Goal: Information Seeking & Learning: Learn about a topic

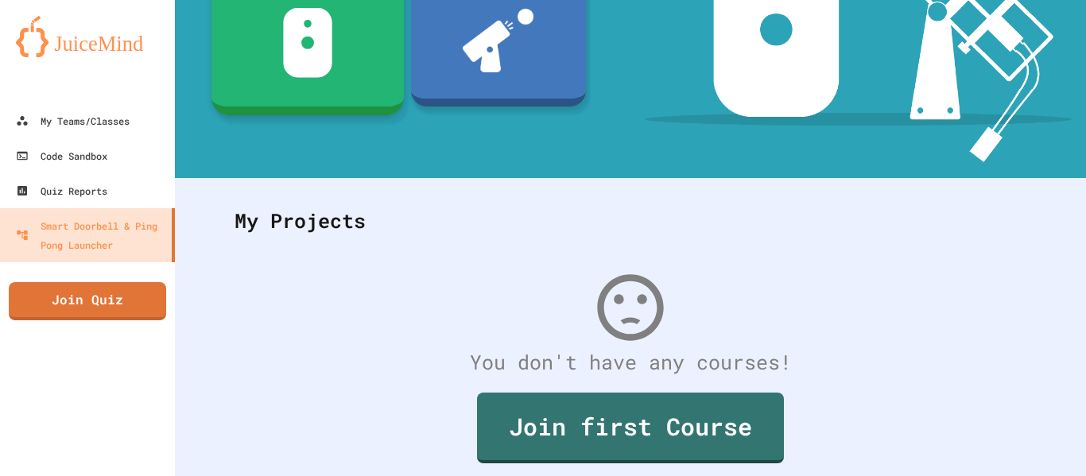
scroll to position [309, 0]
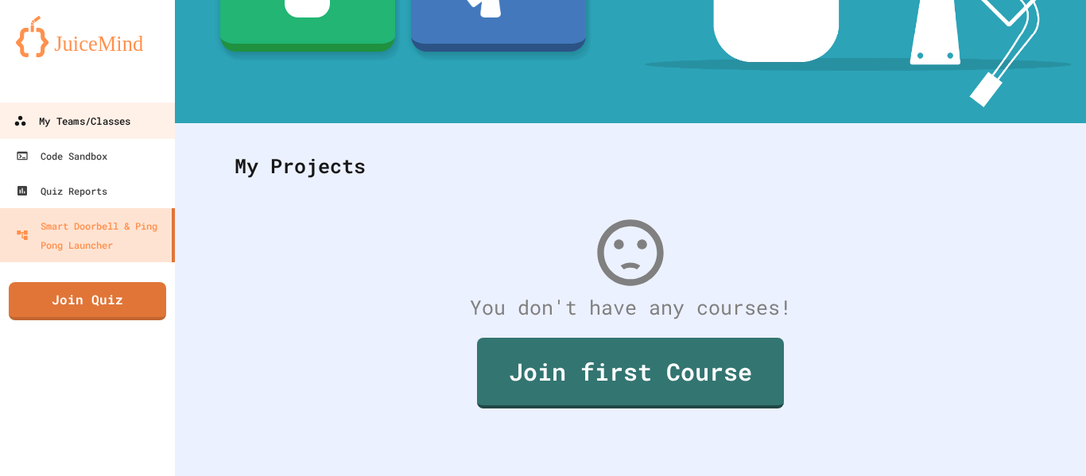
click at [46, 130] on div "My Teams/Classes" at bounding box center [72, 121] width 117 height 20
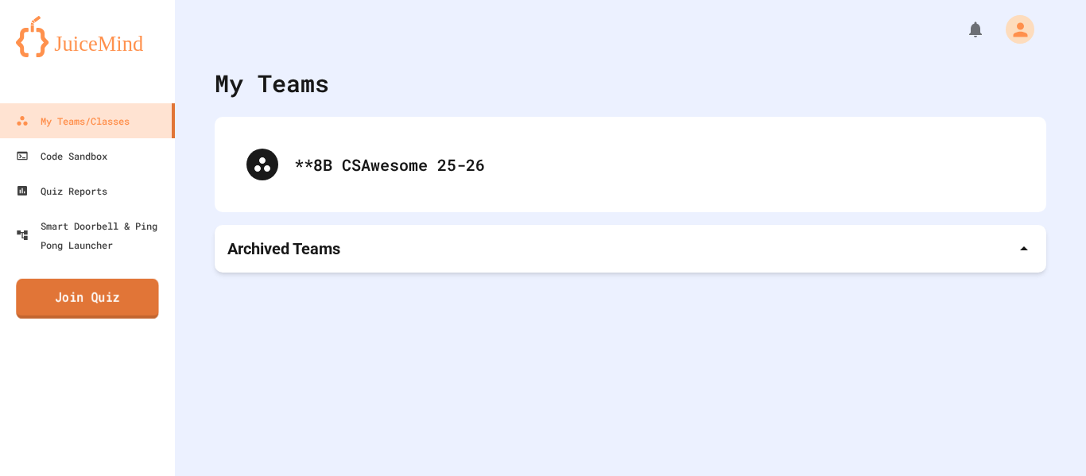
click at [152, 306] on link "Join Quiz" at bounding box center [87, 299] width 142 height 40
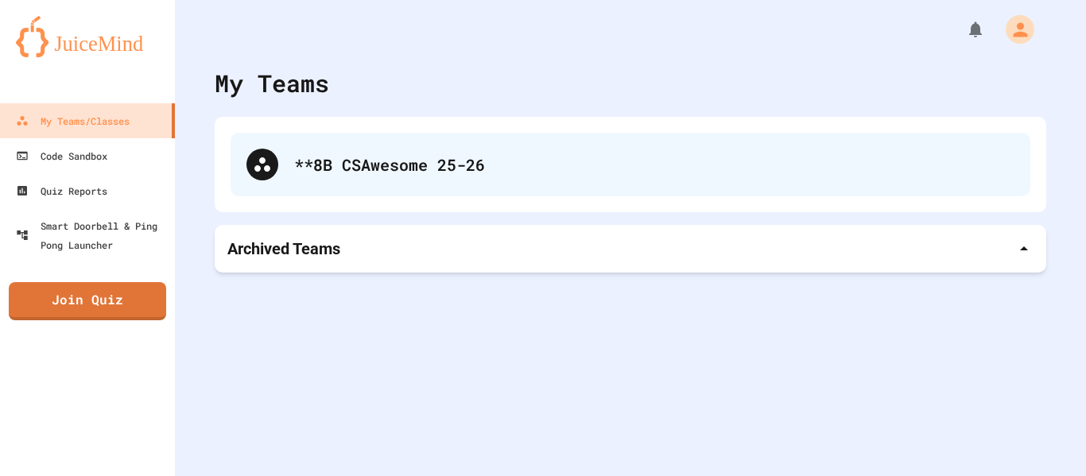
click at [355, 139] on div "**8B CSAwesome 25-26" at bounding box center [631, 165] width 800 height 64
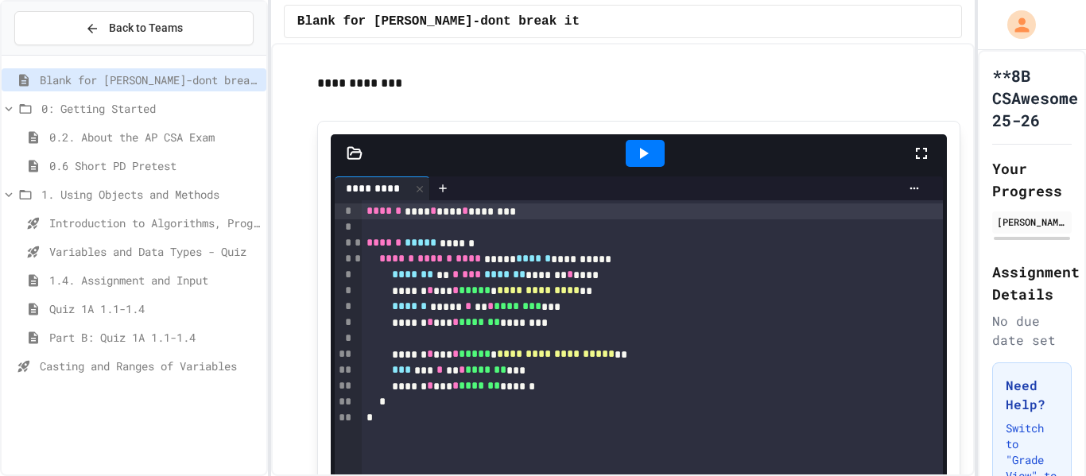
click at [220, 359] on span "Casting and Ranges of Variables" at bounding box center [150, 366] width 220 height 17
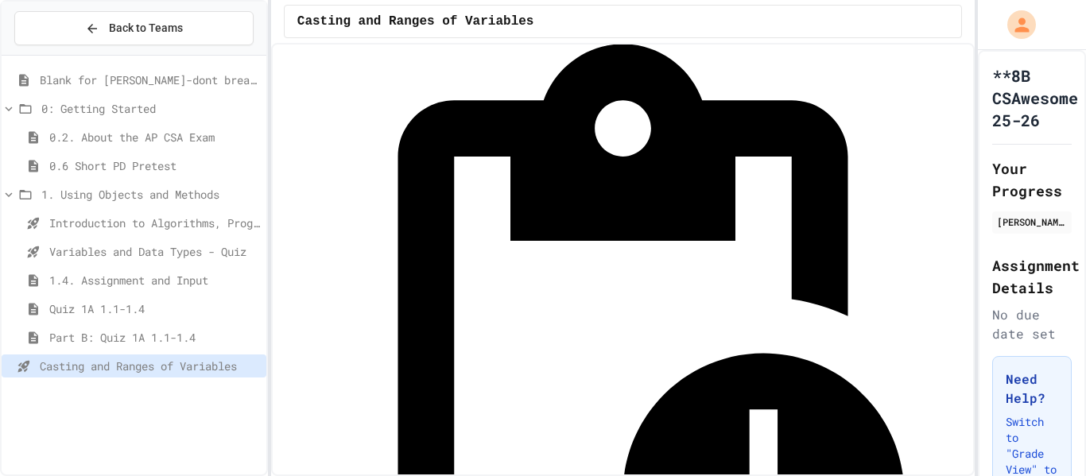
scroll to position [80, 0]
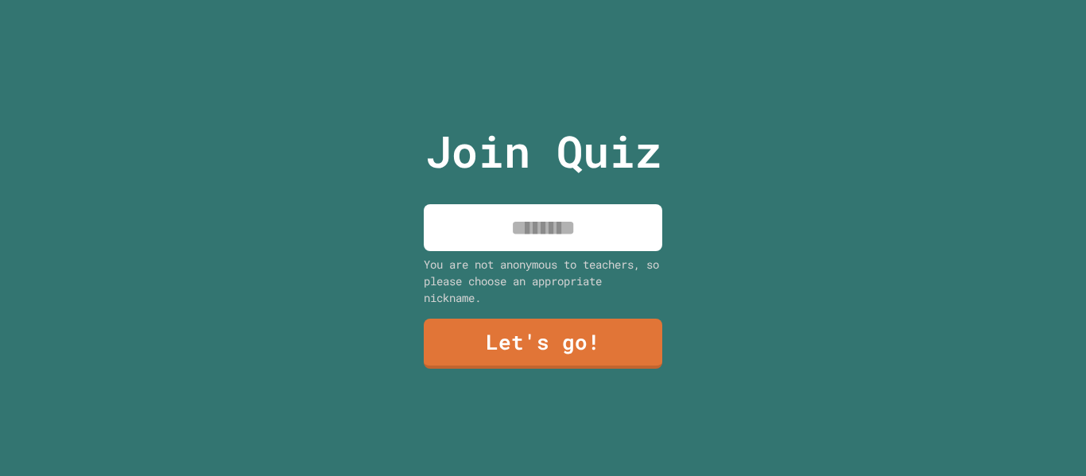
click at [547, 246] on input at bounding box center [543, 227] width 239 height 47
type input "****"
click at [554, 326] on link "Let's go!" at bounding box center [543, 344] width 240 height 51
click at [604, 234] on input at bounding box center [543, 227] width 239 height 47
type input "****"
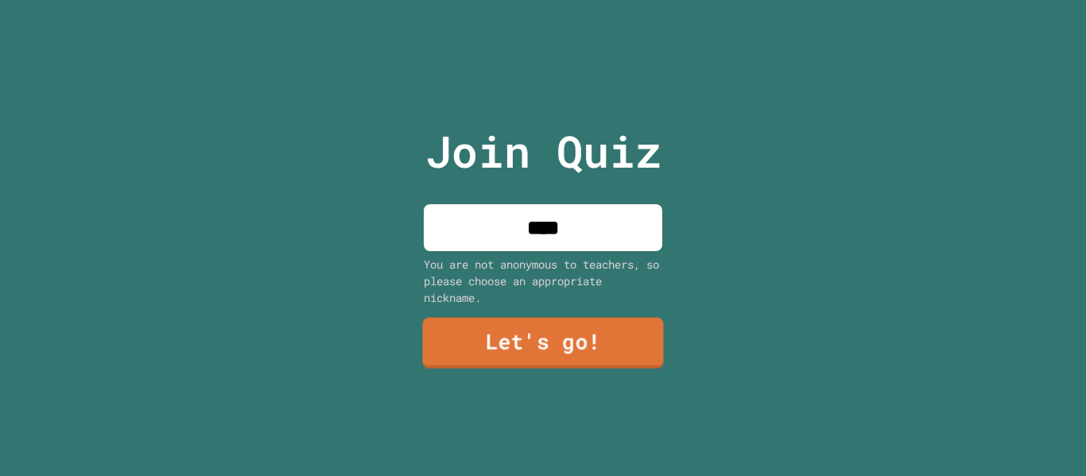
click at [601, 336] on link "Let's go!" at bounding box center [542, 343] width 241 height 51
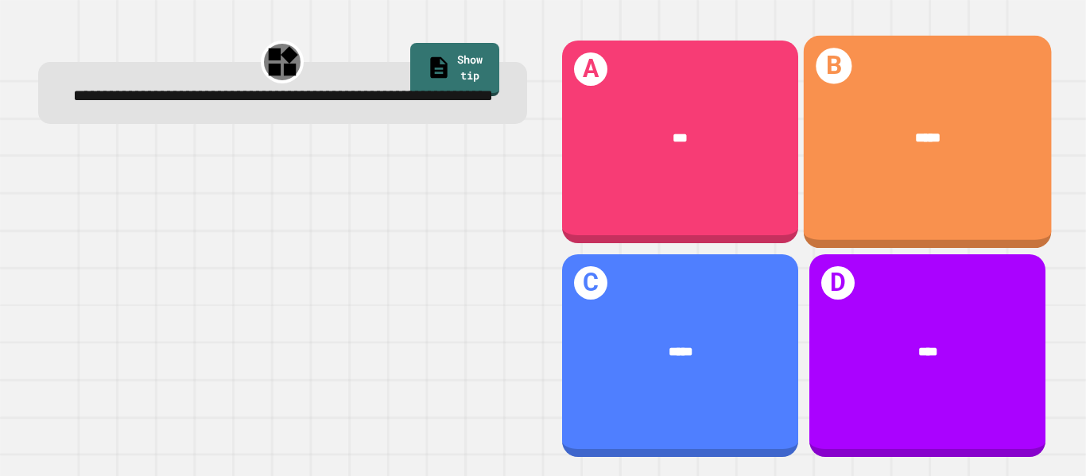
click at [916, 154] on div "*****" at bounding box center [927, 138] width 248 height 74
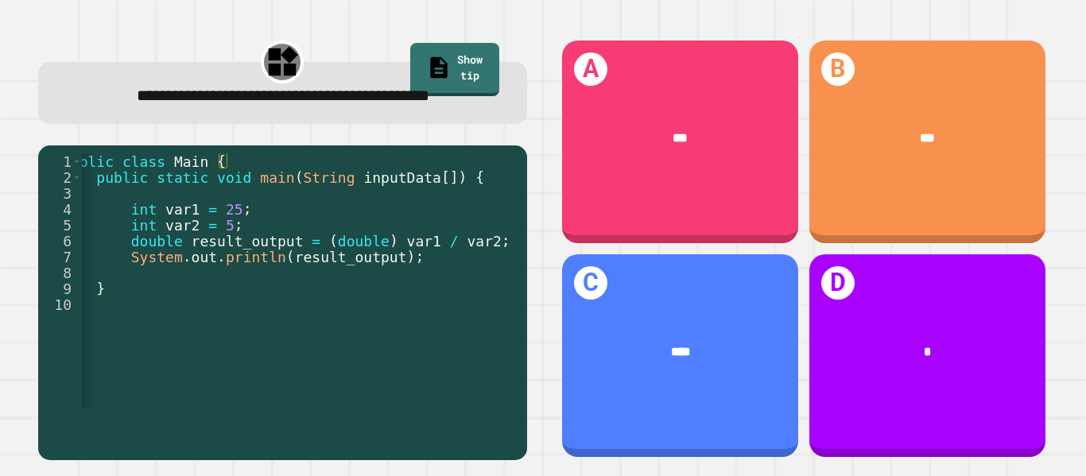
scroll to position [0, 23]
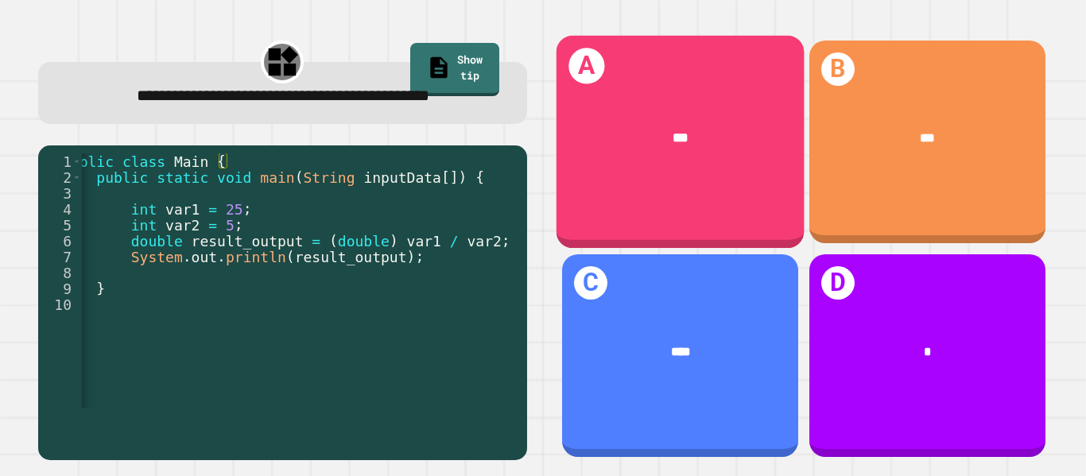
click at [657, 133] on div "***" at bounding box center [681, 138] width 194 height 21
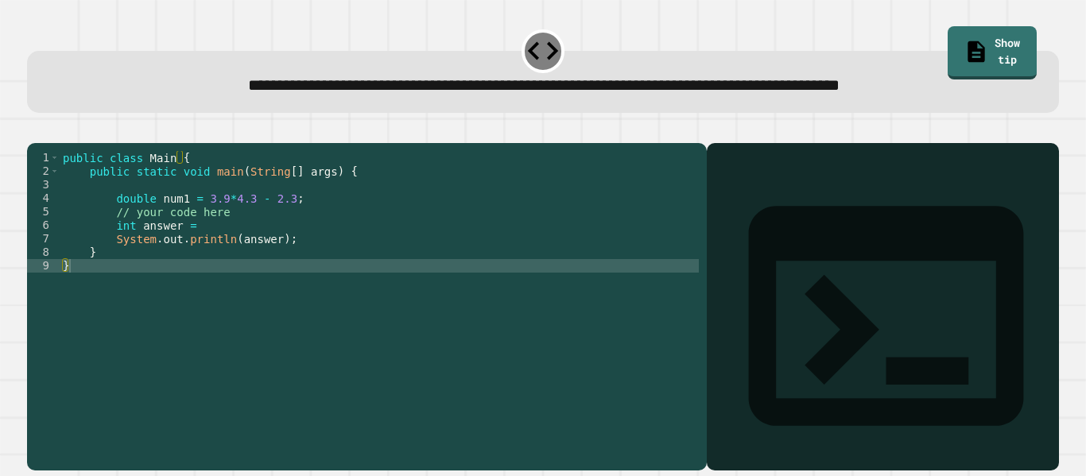
click at [234, 252] on div "public class Main { public static void main ( String [ ] args ) { double num1 =…" at bounding box center [379, 299] width 639 height 297
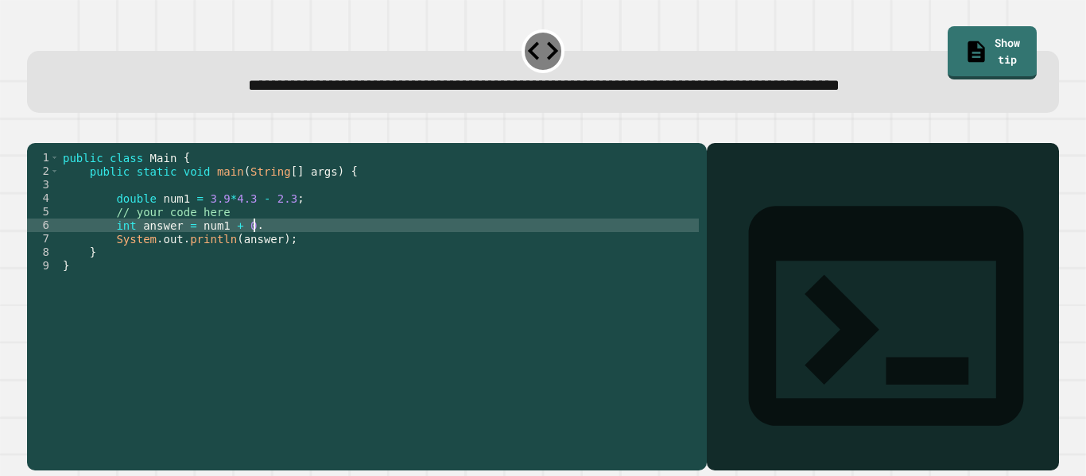
scroll to position [0, 24]
click at [35, 130] on icon "button" at bounding box center [35, 130] width 0 height 0
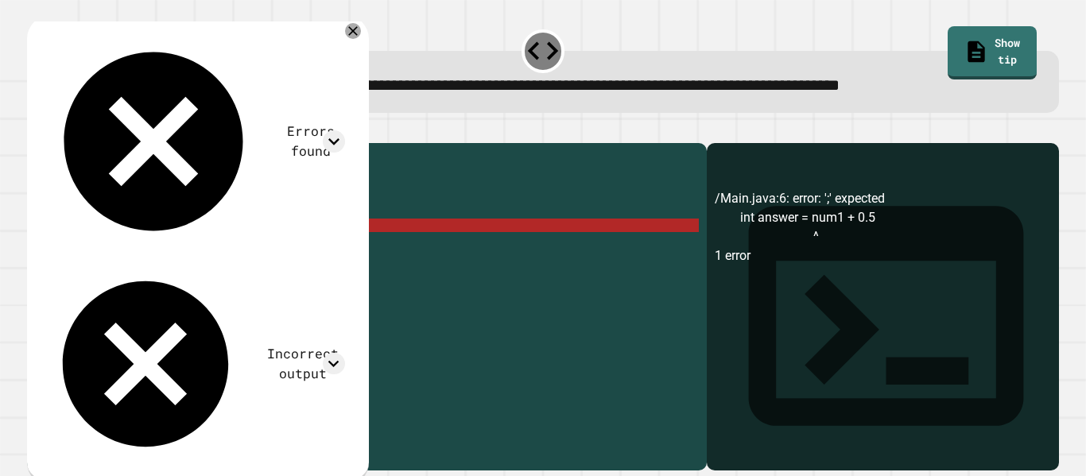
click at [271, 251] on div "public class Main { public static void main ( String [ ] args ) { double num1 =…" at bounding box center [379, 299] width 639 height 297
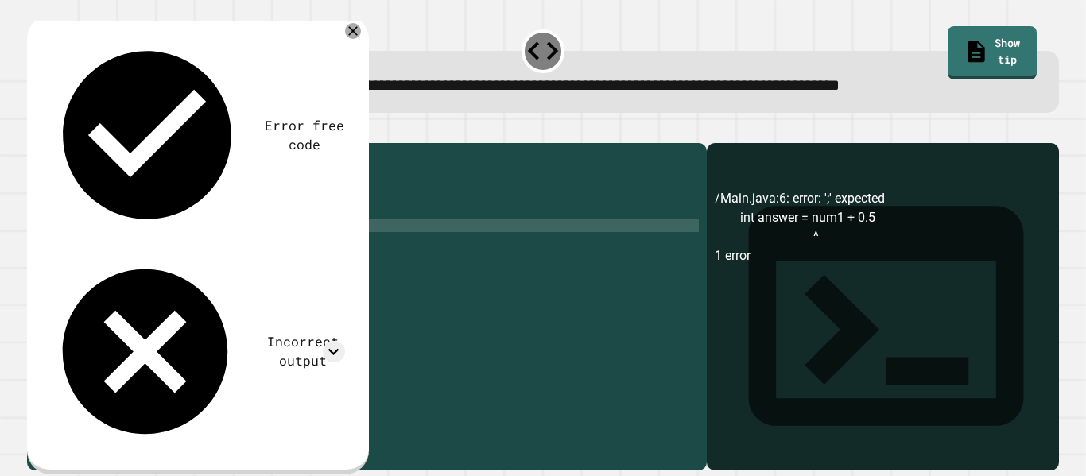
click at [35, 130] on icon "button" at bounding box center [35, 130] width 0 height 0
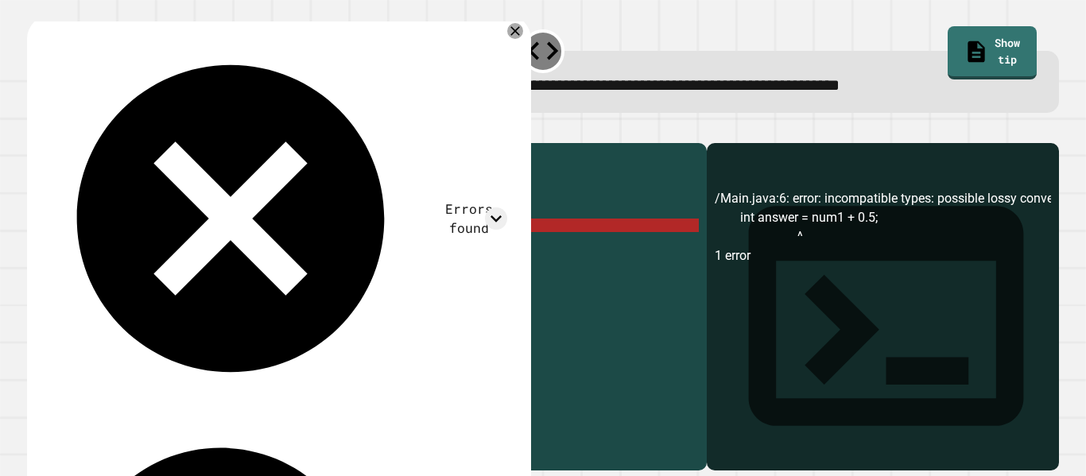
click at [260, 252] on div "public class Main { public static void main ( String [ ] args ) { double num1 =…" at bounding box center [379, 299] width 639 height 297
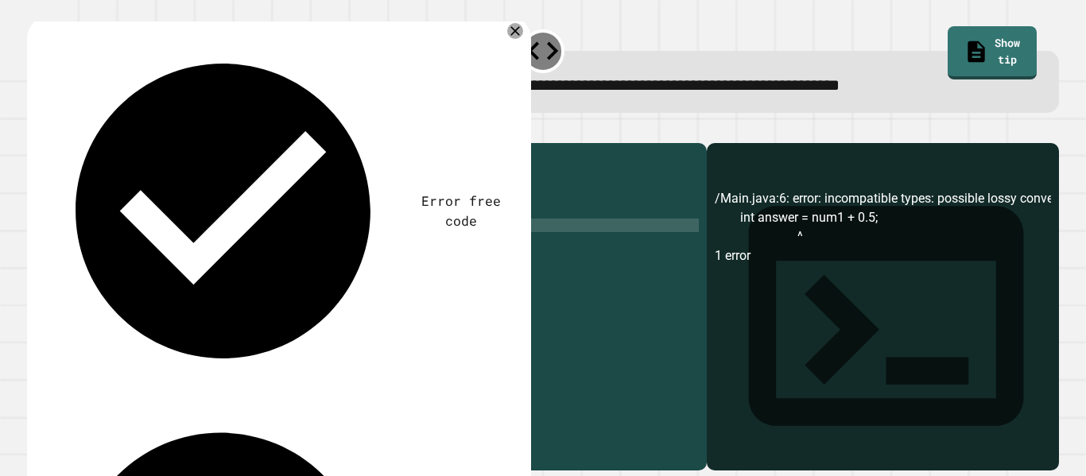
scroll to position [0, 20]
click at [35, 130] on button "button" at bounding box center [35, 130] width 0 height 0
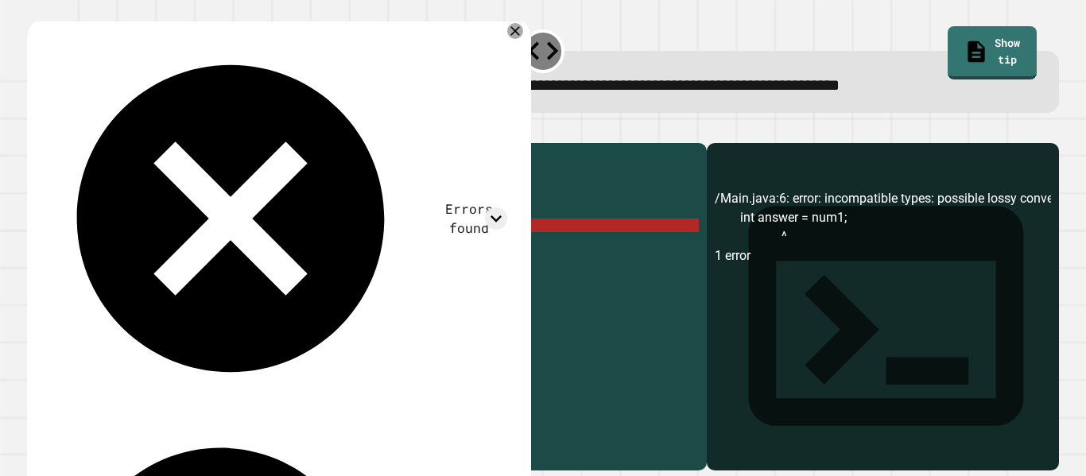
click at [223, 251] on div "public class Main { public static void main ( String [ ] args ) { double num1 =…" at bounding box center [379, 299] width 639 height 297
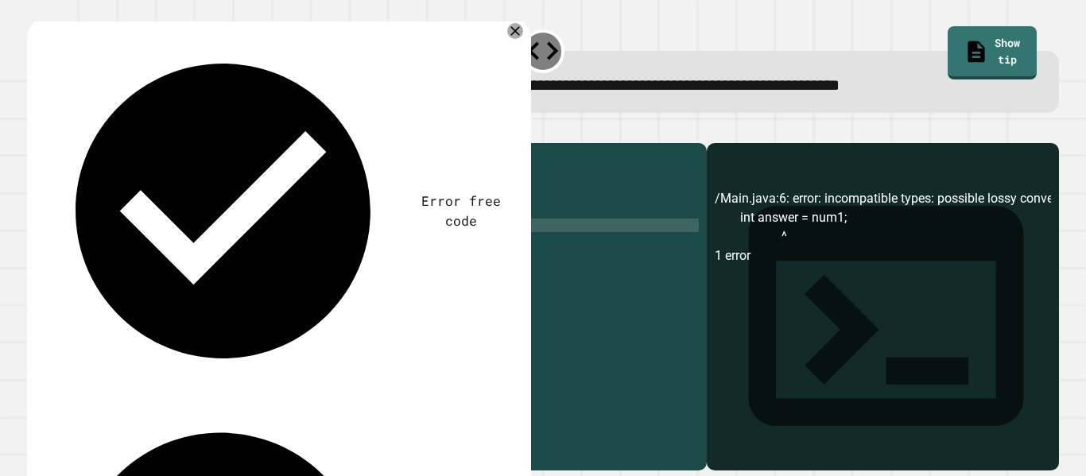
scroll to position [0, 25]
click at [239, 253] on div "public class Main { public static void main ( String [ ] args ) { double num1 =…" at bounding box center [379, 299] width 639 height 297
click at [197, 252] on div "public class Main { public static void main ( String [ ] args ) { double num1 =…" at bounding box center [379, 299] width 639 height 297
click at [35, 130] on icon "button" at bounding box center [35, 130] width 0 height 0
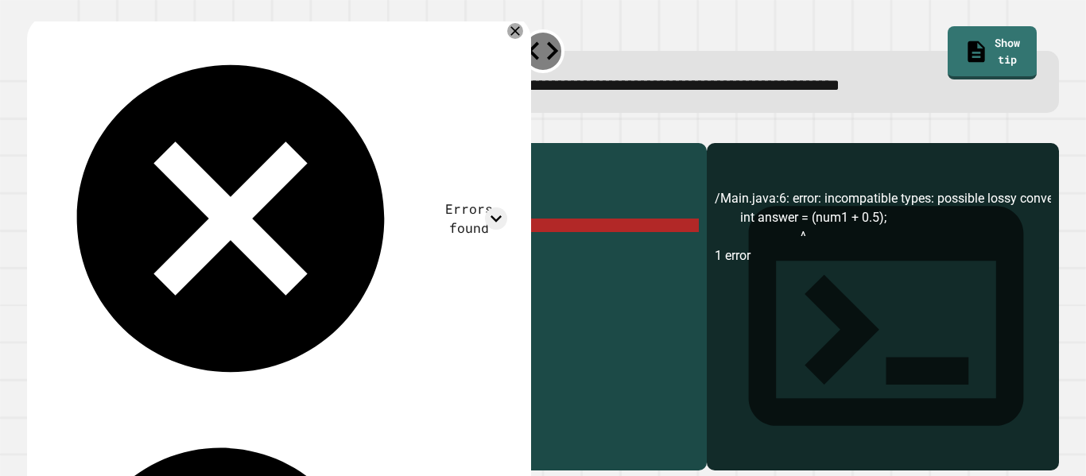
click at [282, 251] on div "public class Main { public static void main ( String [ ] args ) { double num1 =…" at bounding box center [379, 299] width 639 height 297
click at [201, 250] on div "public class Main { public static void main ( String [ ] args ) { double num1 =…" at bounding box center [379, 299] width 639 height 297
click at [195, 254] on div "public class Main { public static void main ( String [ ] args ) { double num1 =…" at bounding box center [379, 299] width 639 height 297
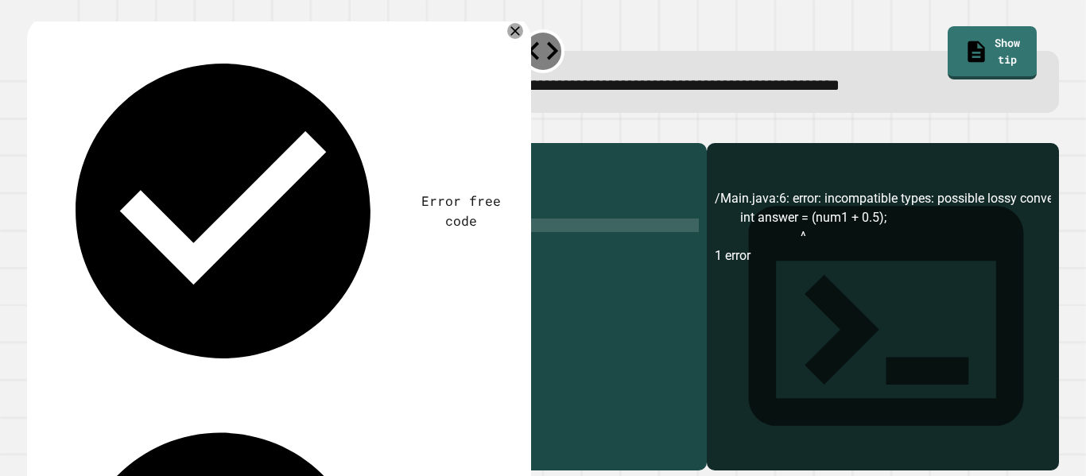
scroll to position [0, 22]
type textarea "**********"
click at [35, 130] on icon "button" at bounding box center [35, 130] width 0 height 0
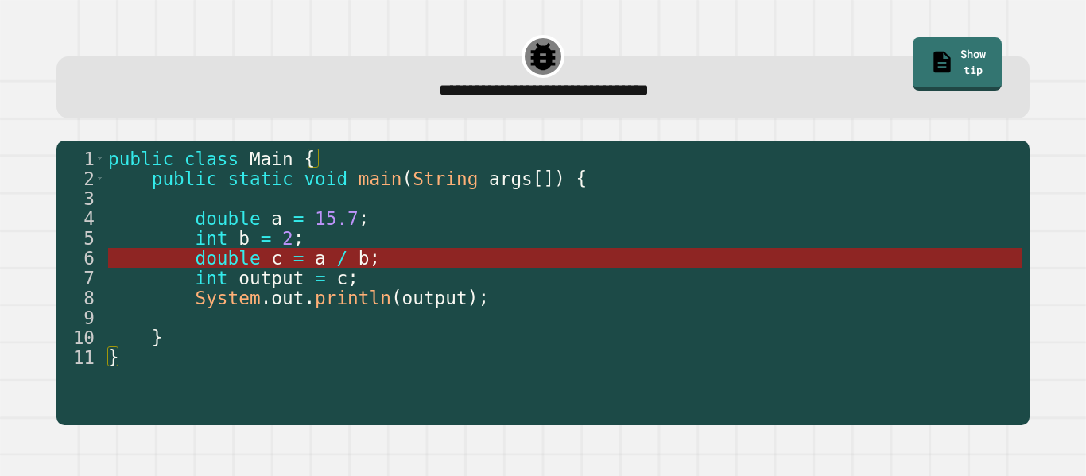
click at [274, 257] on span "c" at bounding box center [276, 258] width 11 height 21
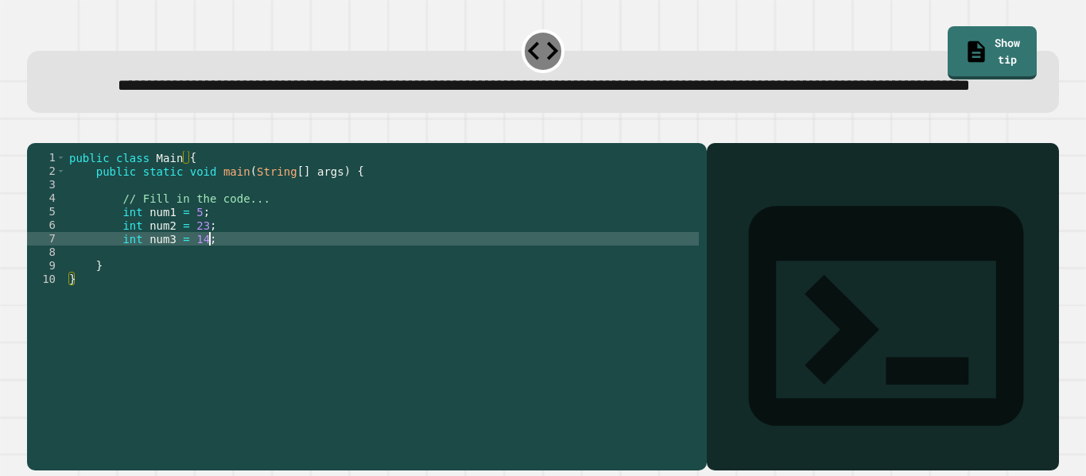
click at [269, 285] on div "public class Main { public static void main ( String [ ] args ) { // Fill in th…" at bounding box center [382, 286] width 633 height 270
type textarea "**********"
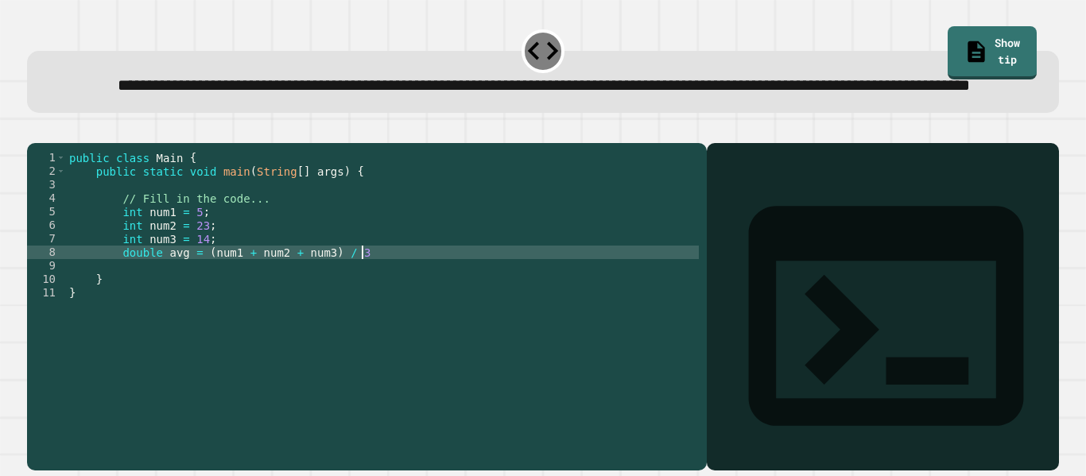
scroll to position [0, 36]
type textarea "**********"
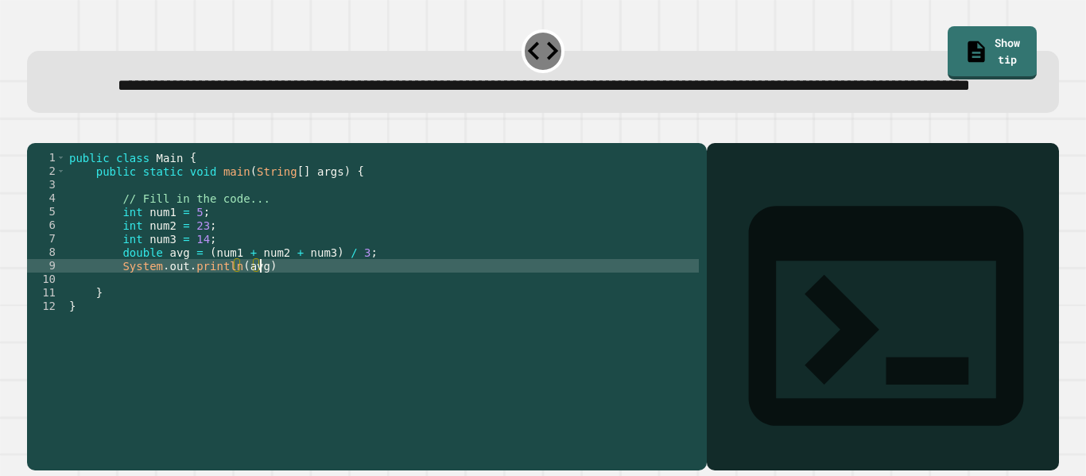
scroll to position [0, 23]
click at [35, 130] on icon "button" at bounding box center [35, 130] width 0 height 0
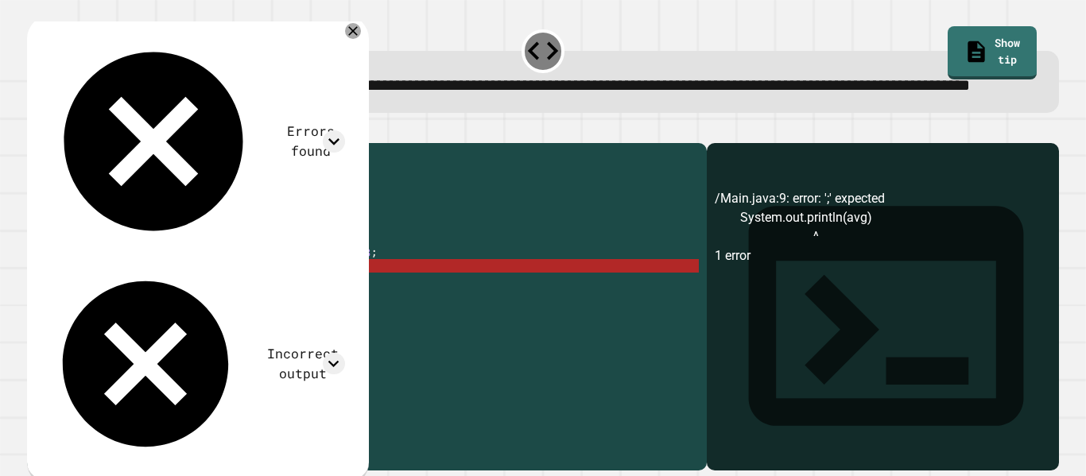
click at [280, 318] on div "public class Main { public static void main ( String [ ] args ) { // Fill in th…" at bounding box center [382, 286] width 633 height 270
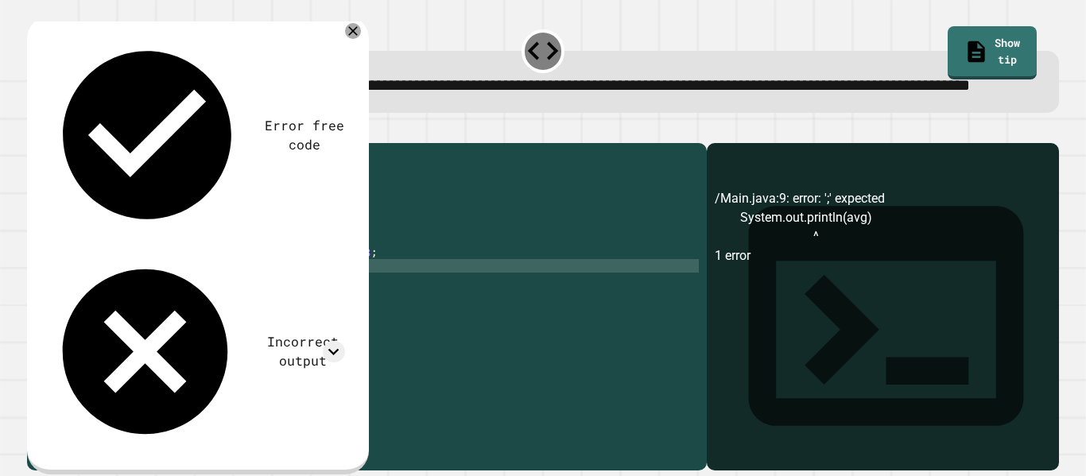
scroll to position [0, 25]
type textarea "**********"
click at [35, 130] on icon "button" at bounding box center [35, 130] width 0 height 0
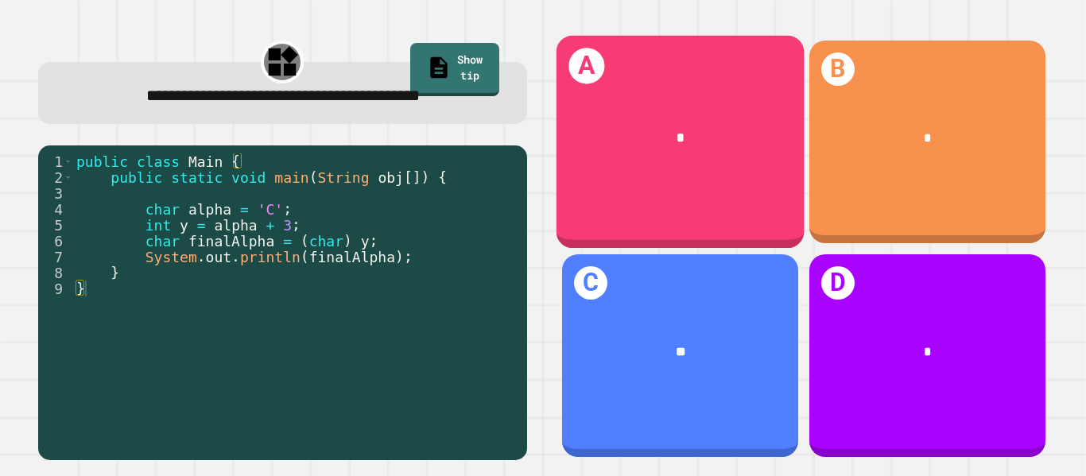
click at [584, 129] on div "*" at bounding box center [681, 138] width 194 height 21
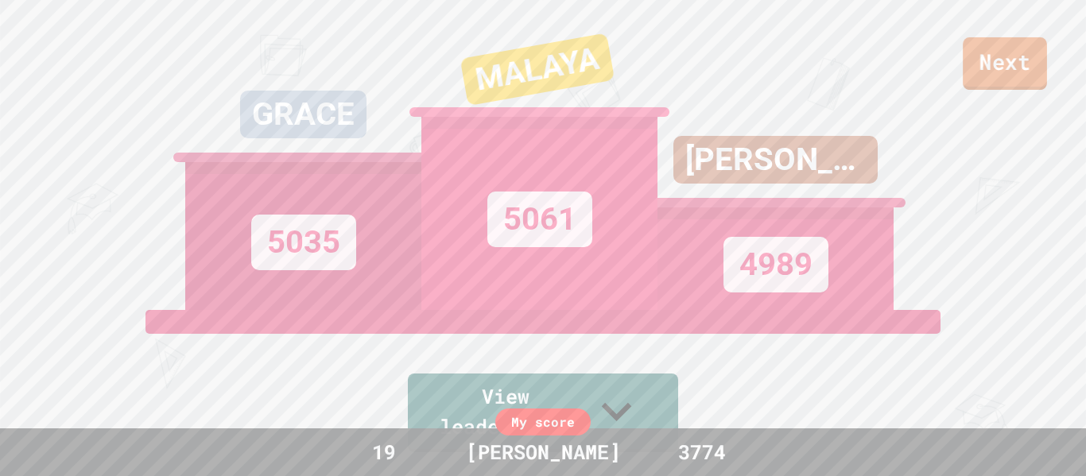
click at [975, 58] on link "Next" at bounding box center [1005, 63] width 84 height 52
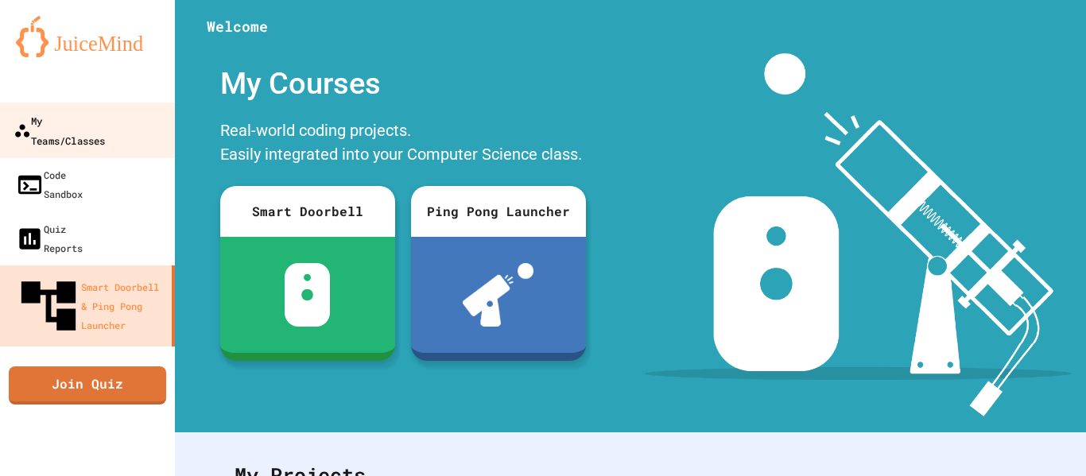
click at [86, 134] on link "My Teams/Classes" at bounding box center [88, 131] width 181 height 56
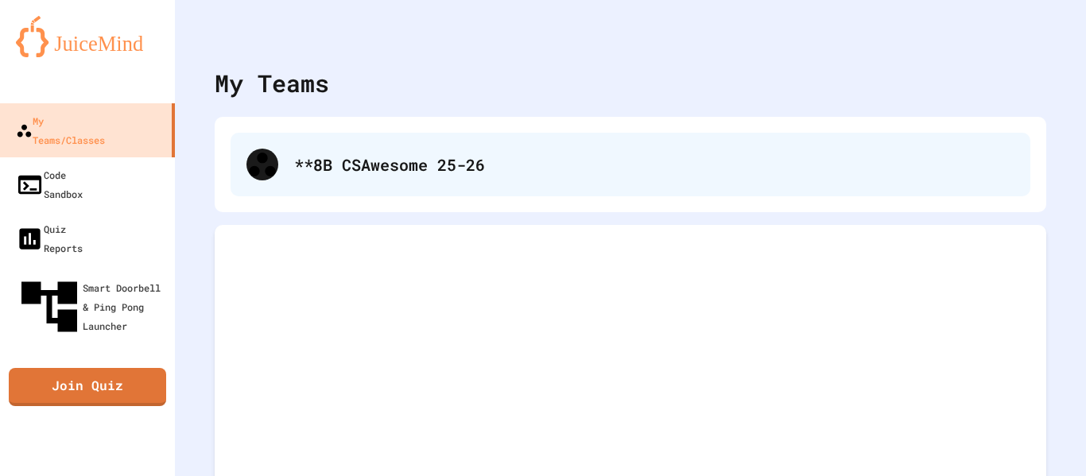
click at [277, 185] on div "**8B CSAwesome 25-26" at bounding box center [631, 165] width 800 height 64
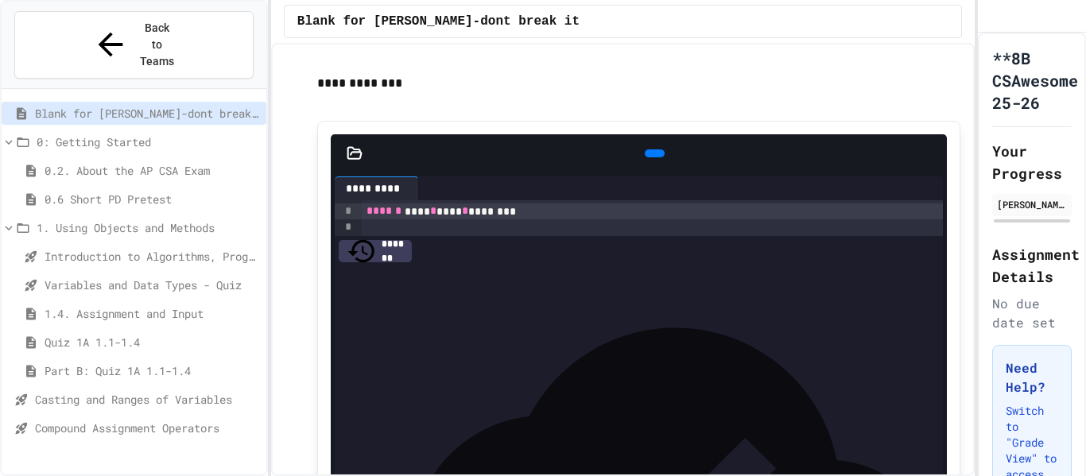
click at [173, 420] on span "Compound Assignment Operators" at bounding box center [147, 428] width 225 height 17
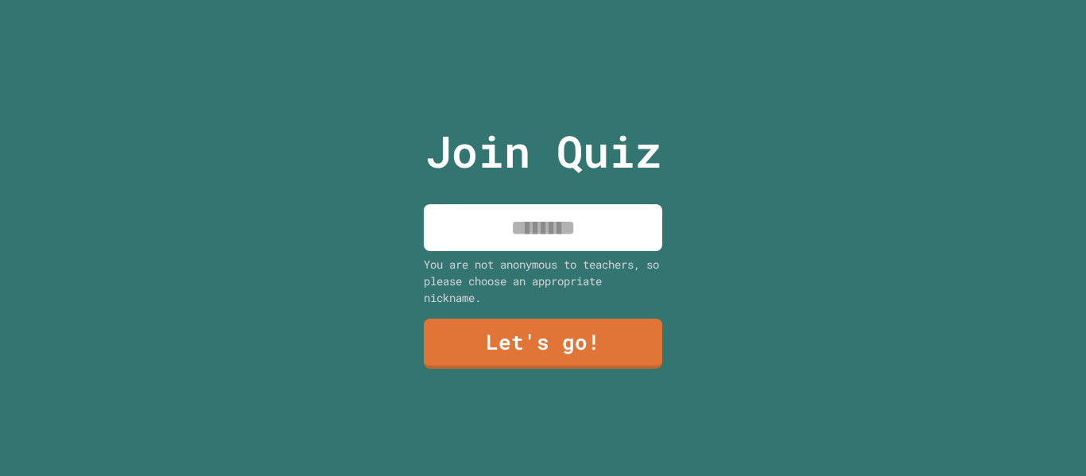
click at [513, 214] on input at bounding box center [543, 227] width 239 height 47
type input "****"
click at [503, 323] on link "Let's go!" at bounding box center [542, 343] width 241 height 51
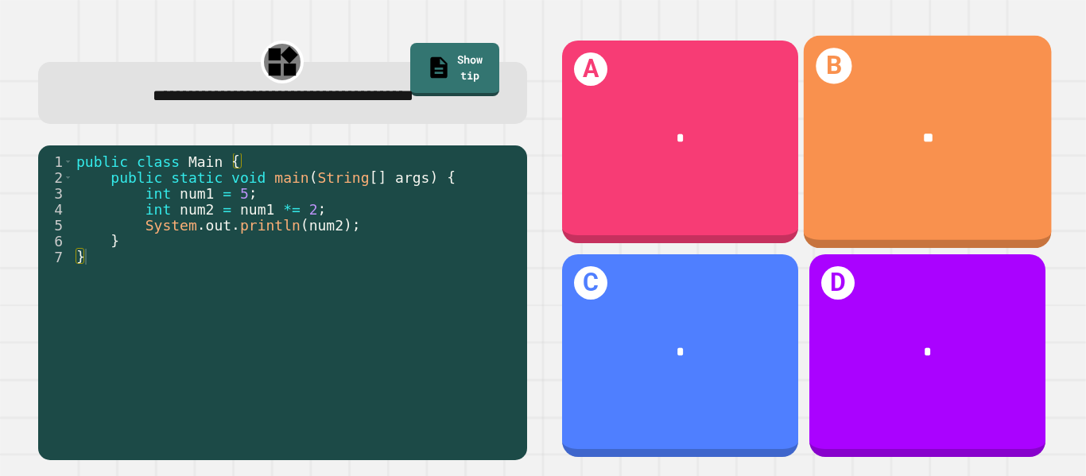
click at [1029, 123] on div "**" at bounding box center [927, 138] width 248 height 74
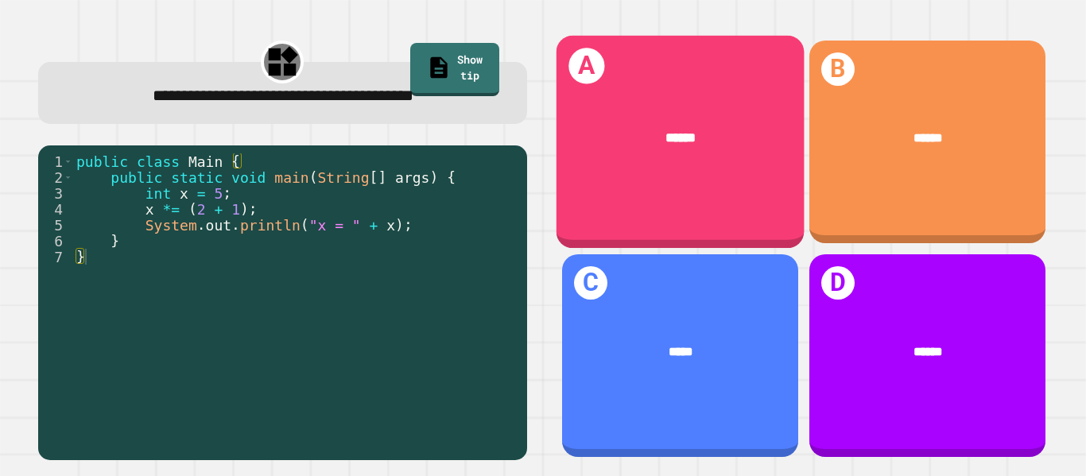
click at [585, 179] on div "A ******" at bounding box center [680, 142] width 248 height 213
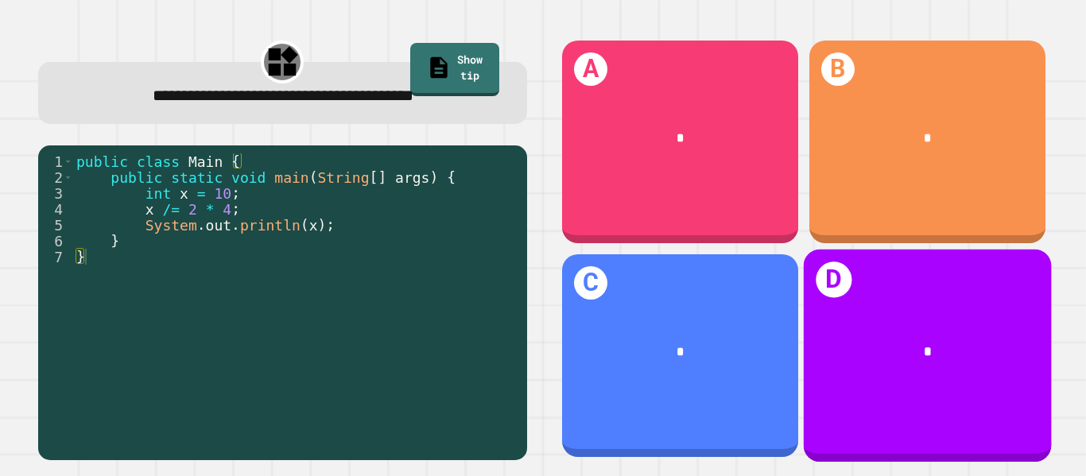
click at [871, 362] on div "*" at bounding box center [928, 352] width 194 height 21
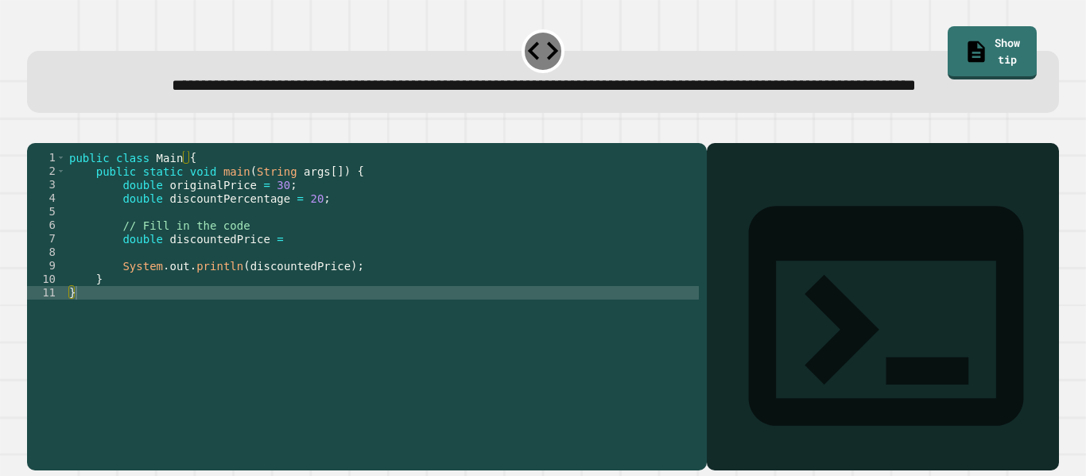
click at [300, 293] on div "public class Main { public static void main ( String args [ ]) { double origina…" at bounding box center [382, 286] width 633 height 270
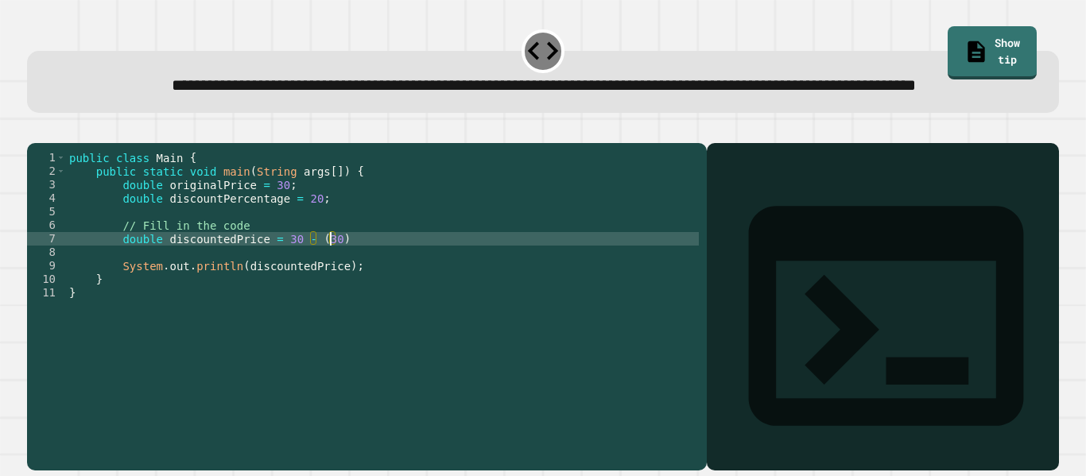
scroll to position [0, 33]
click at [297, 249] on div "public class Main { public static void main ( String args [ ]) { double origina…" at bounding box center [382, 286] width 633 height 270
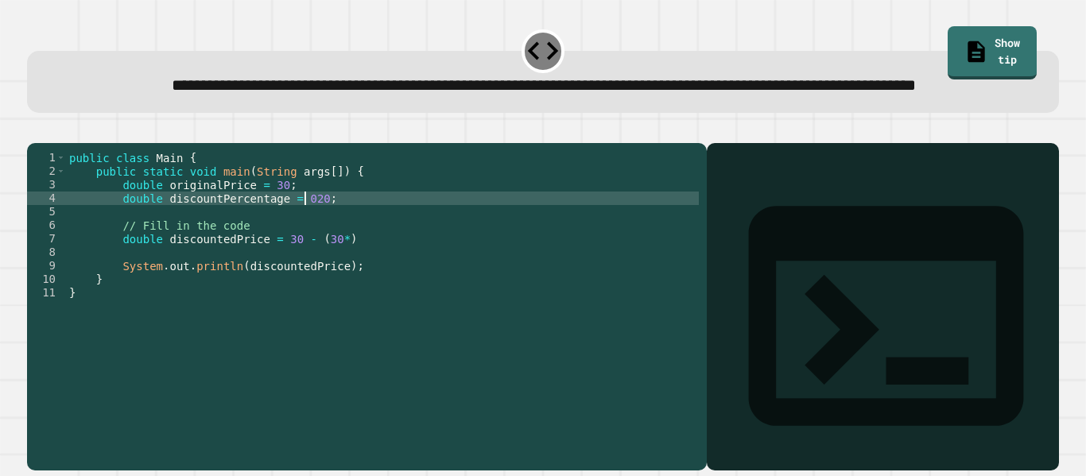
scroll to position [0, 31]
click at [340, 293] on div "public class Main { public static void main ( String args [ ]) { double origina…" at bounding box center [382, 286] width 633 height 270
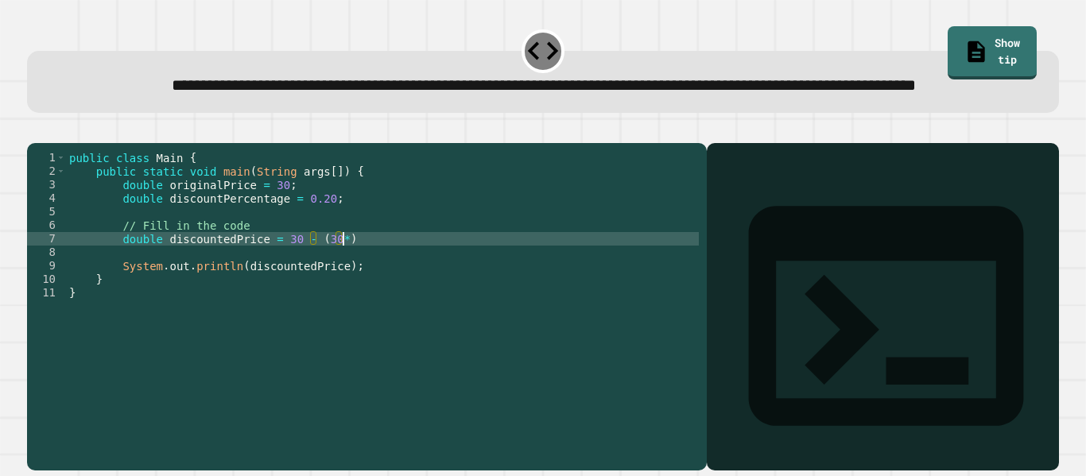
click at [337, 292] on div "public class Main { public static void main ( String args [ ]) { double origina…" at bounding box center [382, 286] width 633 height 270
click at [500, 297] on div "public class Main { public static void main ( String args [ ]) { double origina…" at bounding box center [382, 286] width 633 height 270
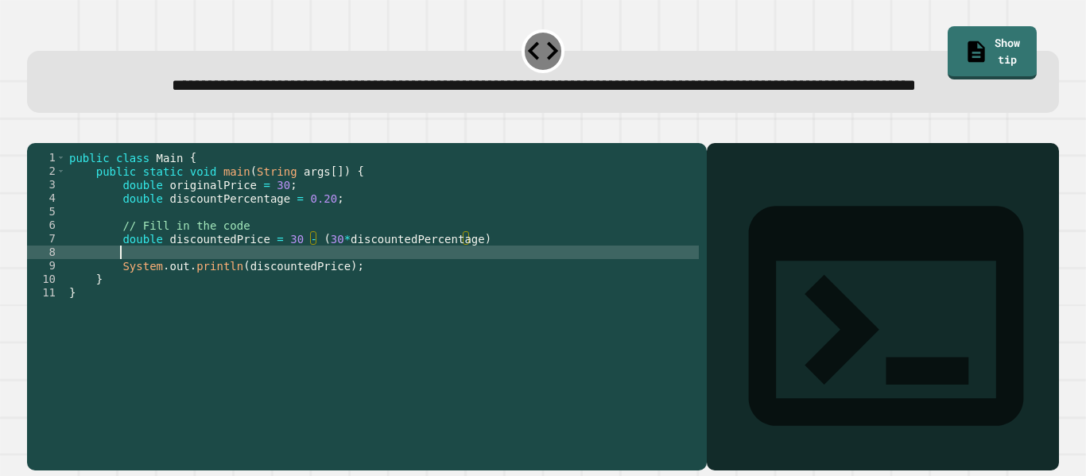
scroll to position [0, 6]
click at [485, 283] on div "public class Main { public static void main ( String args [ ]) { double origina…" at bounding box center [382, 286] width 633 height 270
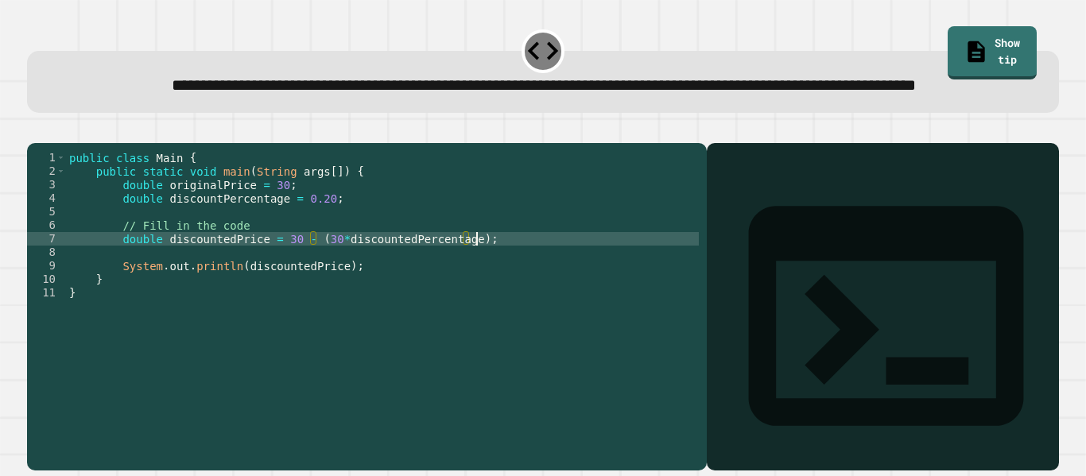
scroll to position [0, 50]
click at [35, 130] on icon "button" at bounding box center [35, 130] width 0 height 0
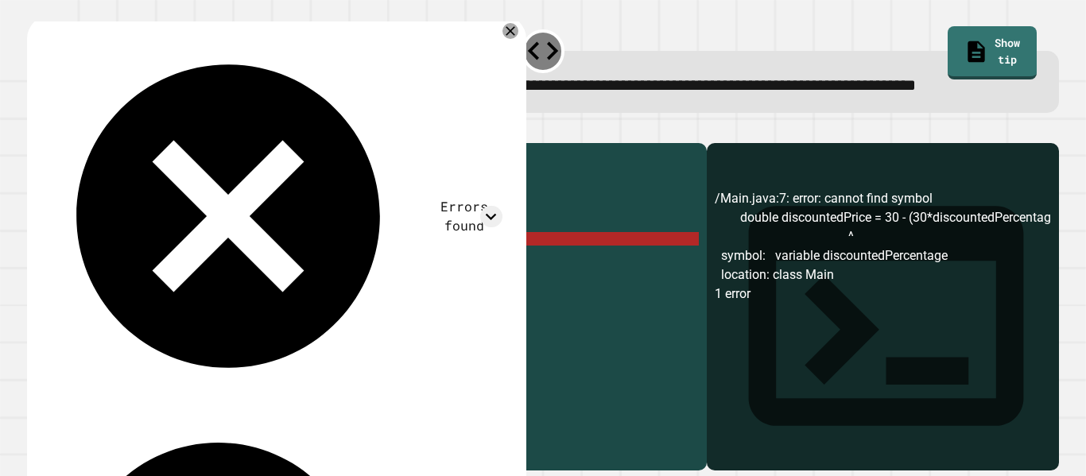
click at [278, 289] on div "public class Main { public static void main ( String args [ ]) { double origina…" at bounding box center [382, 286] width 633 height 270
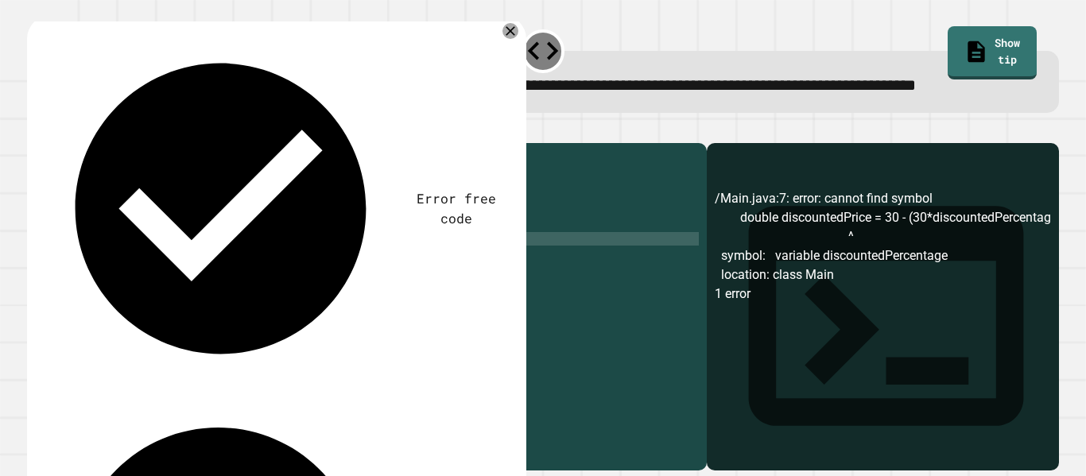
scroll to position [0, 28]
click at [477, 287] on div "public class Main { public static void main ( String args [ ]) { double origina…" at bounding box center [382, 286] width 633 height 270
click at [35, 130] on icon "button" at bounding box center [35, 130] width 0 height 0
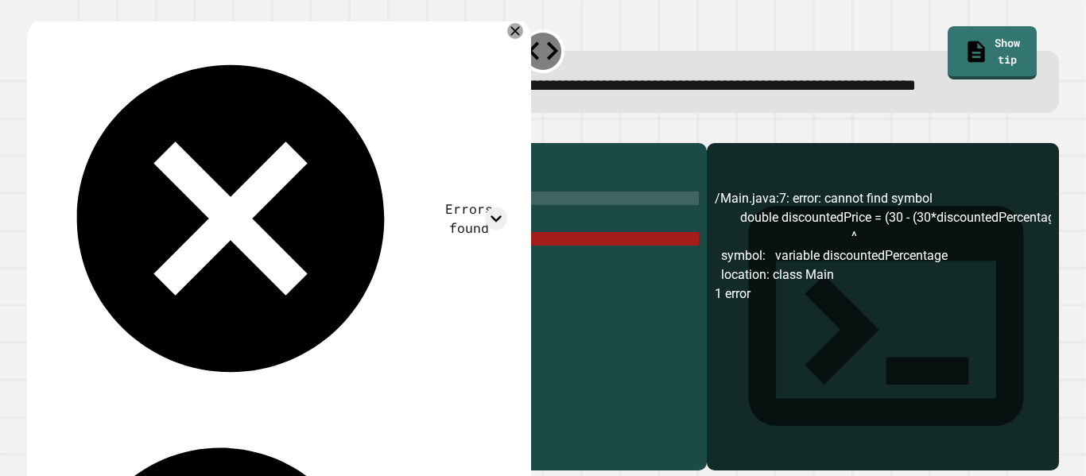
click at [312, 250] on div "public class Main { public static void main ( String args [ ]) { double origina…" at bounding box center [382, 286] width 633 height 270
click at [298, 290] on div "public class Main { public static void main ( String args [ ]) { double origina…" at bounding box center [382, 286] width 633 height 270
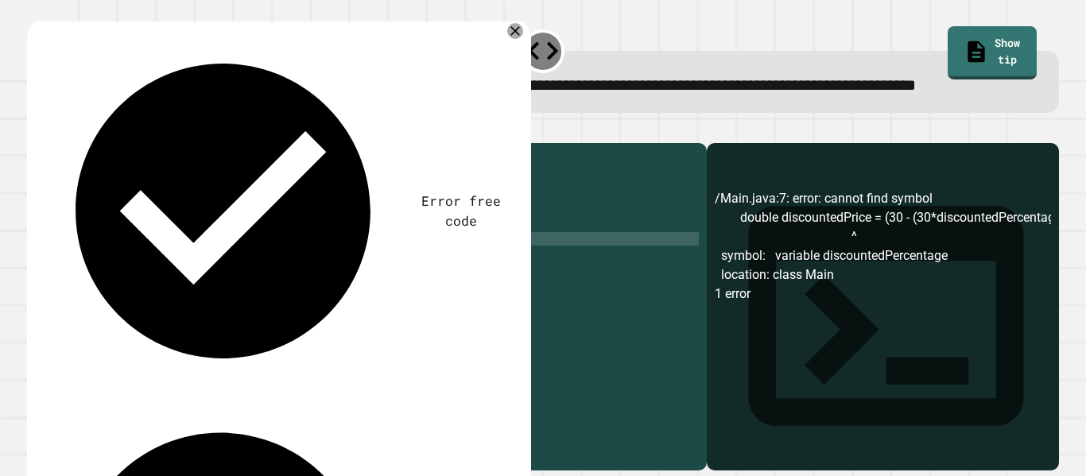
scroll to position [0, 31]
click at [351, 292] on div "public class Main { public static void main ( String args [ ]) { double origina…" at bounding box center [382, 286] width 633 height 270
click at [35, 130] on icon "button" at bounding box center [35, 130] width 0 height 0
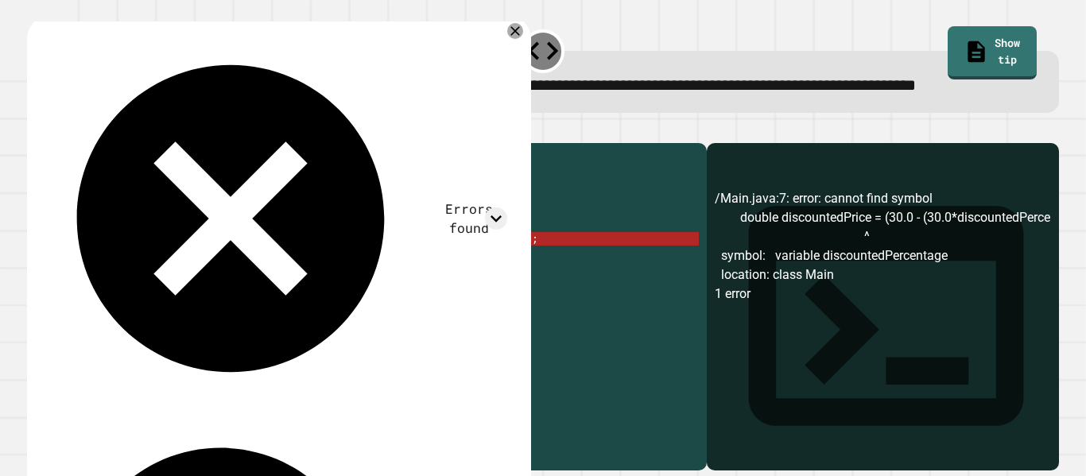
click at [281, 291] on div "public class Main { public static void main ( String args [ ]) { double origina…" at bounding box center [382, 286] width 633 height 270
click at [283, 292] on div "public class Main { public static void main ( String args [ ]) { double origina…" at bounding box center [382, 286] width 633 height 270
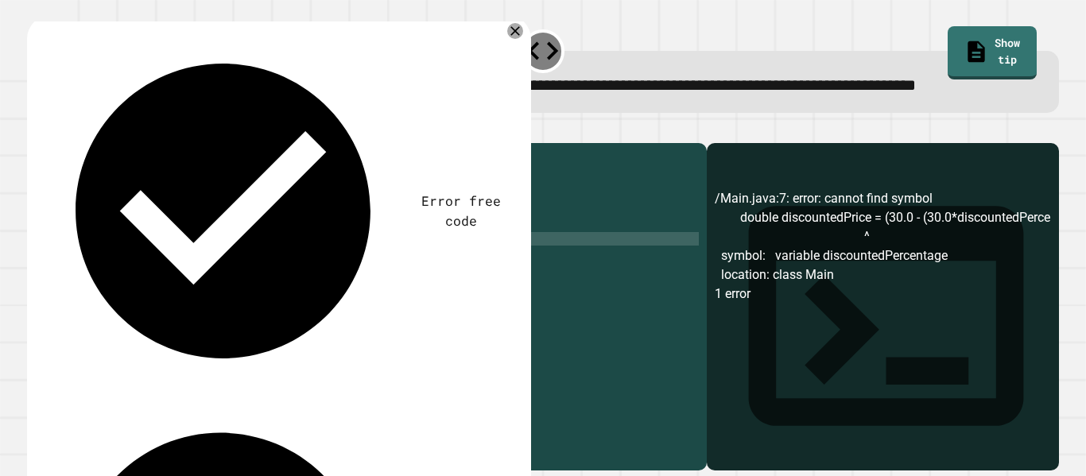
click at [495, 291] on div "public class Main { public static void main ( String args [ ]) { double origina…" at bounding box center [382, 286] width 633 height 270
click at [503, 290] on div "public class Main { public static void main ( String args [ ]) { double origina…" at bounding box center [382, 286] width 633 height 270
click at [35, 130] on icon "button" at bounding box center [35, 130] width 0 height 0
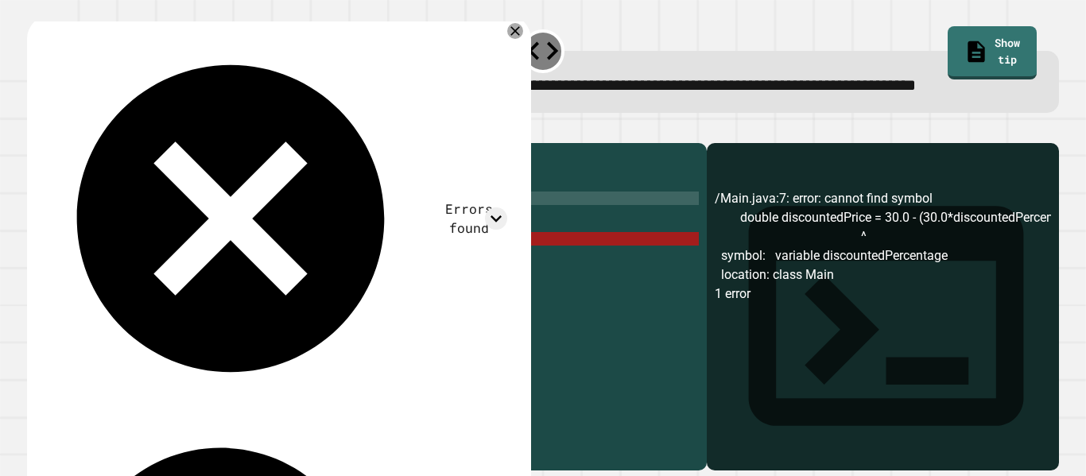
click at [314, 248] on div "public class Main { public static void main ( String args [ ]) { double origina…" at bounding box center [382, 286] width 633 height 270
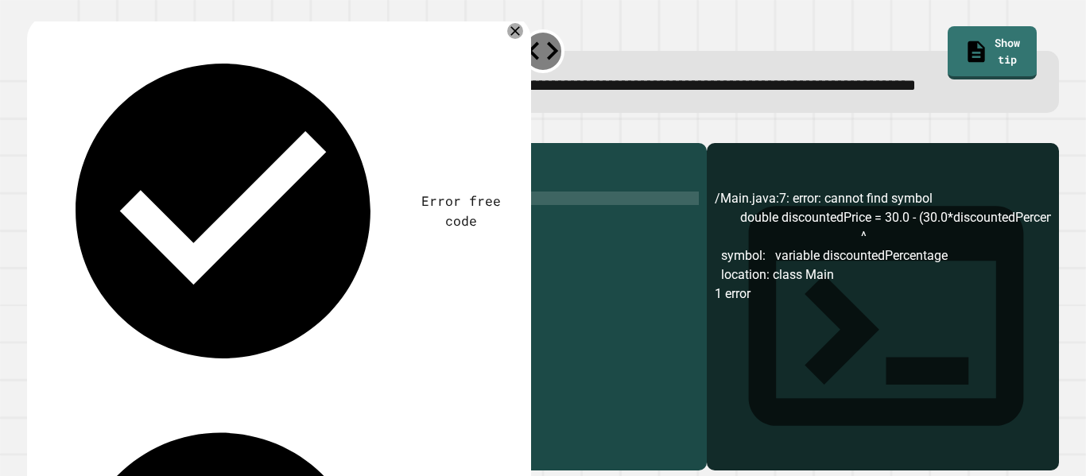
scroll to position [0, 30]
click at [35, 130] on icon "button" at bounding box center [35, 130] width 0 height 0
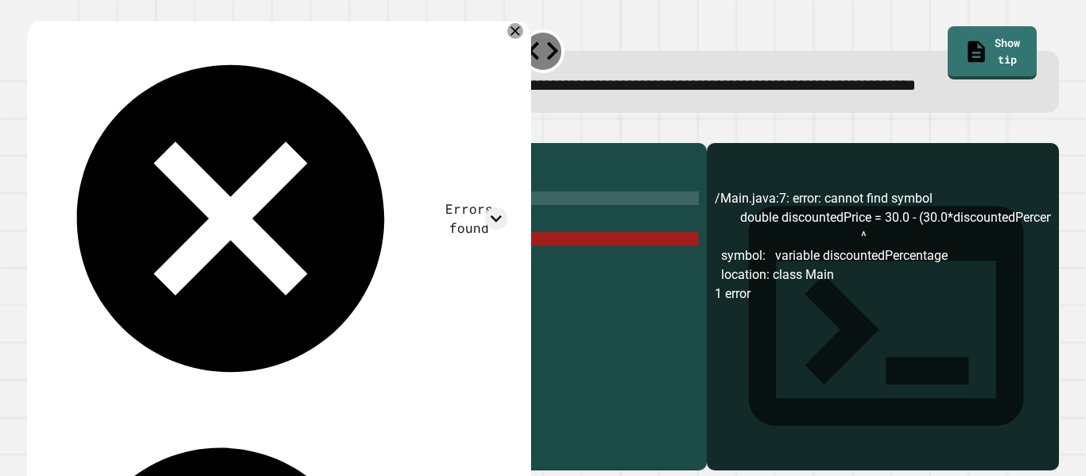
click at [327, 289] on div "public class Main { public static void main ( String args [ ]) { double origina…" at bounding box center [382, 286] width 633 height 270
click at [330, 289] on div "public class Main { public static void main ( String args [ ]) { double origina…" at bounding box center [382, 286] width 633 height 270
click at [313, 291] on div "public class Main { public static void main ( String args [ ]) { double origina…" at bounding box center [382, 286] width 633 height 270
drag, startPoint x: 317, startPoint y: 291, endPoint x: 289, endPoint y: 286, distance: 29.0
click at [289, 286] on div "public class Main { public static void main ( String args [ ]) { double origina…" at bounding box center [382, 286] width 633 height 270
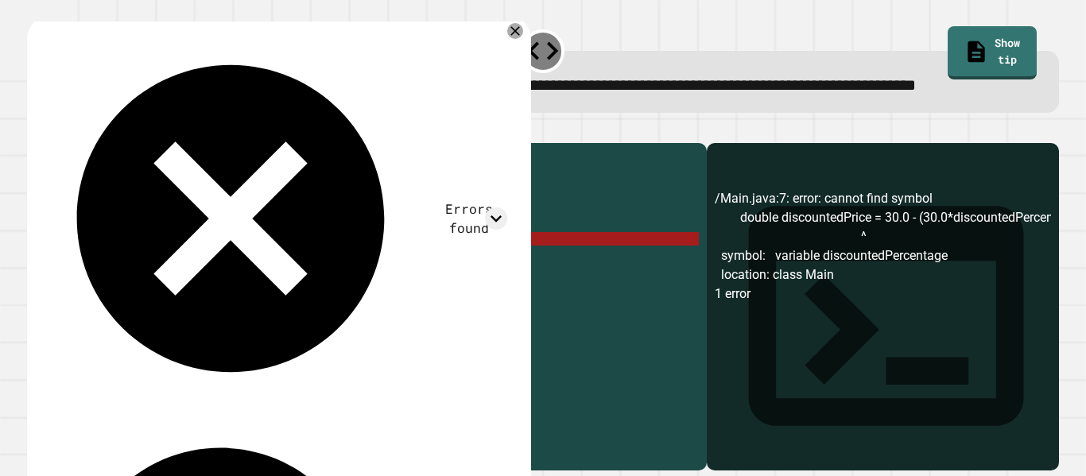
click at [289, 286] on div "public class Main { public static void main ( String args [ ]) { double origina…" at bounding box center [382, 272] width 633 height 243
click at [289, 286] on div "public class Main { public static void main ( String args [ ]) { double origina…" at bounding box center [382, 286] width 633 height 270
drag, startPoint x: 300, startPoint y: 290, endPoint x: 281, endPoint y: 289, distance: 19.2
click at [281, 289] on div "public class Main { public static void main ( String args [ ]) { double origina…" at bounding box center [382, 286] width 633 height 270
click at [306, 290] on div "public class Main { public static void main ( String args [ ]) { double origina…" at bounding box center [382, 286] width 633 height 270
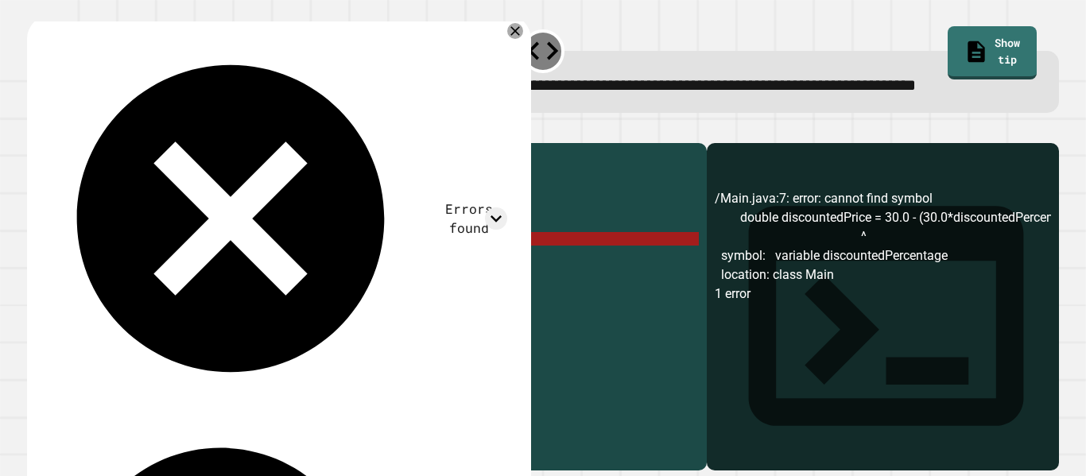
drag, startPoint x: 306, startPoint y: 290, endPoint x: 282, endPoint y: 287, distance: 24.1
click at [282, 287] on div "public class Main { public static void main ( String args [ ]) { double origina…" at bounding box center [382, 286] width 633 height 270
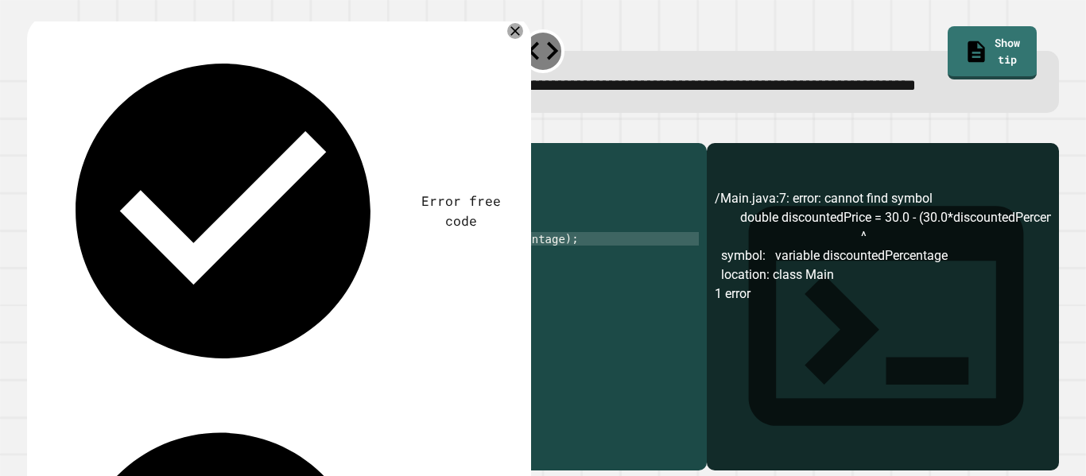
scroll to position [0, 37]
type textarea "**********"
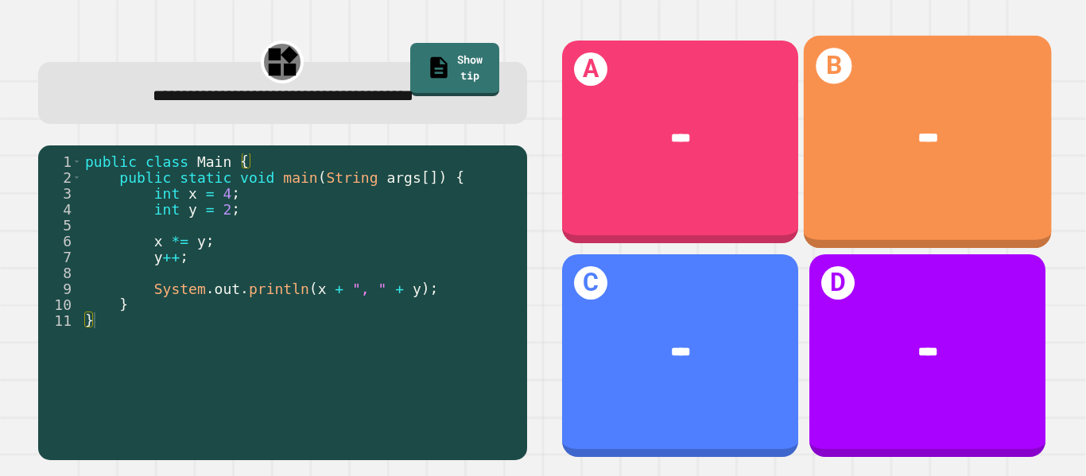
click at [1017, 195] on div "B ****" at bounding box center [927, 142] width 248 height 213
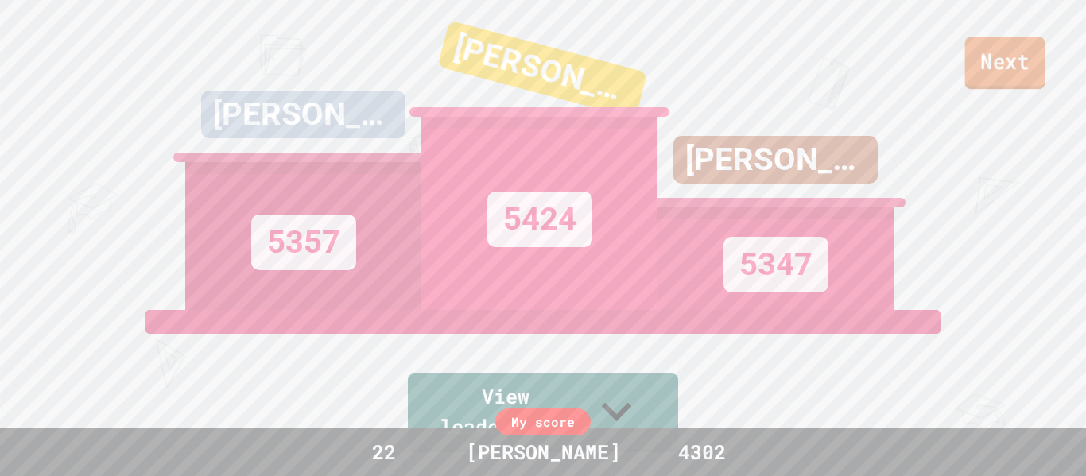
click at [1012, 38] on link "Next" at bounding box center [1005, 63] width 80 height 52
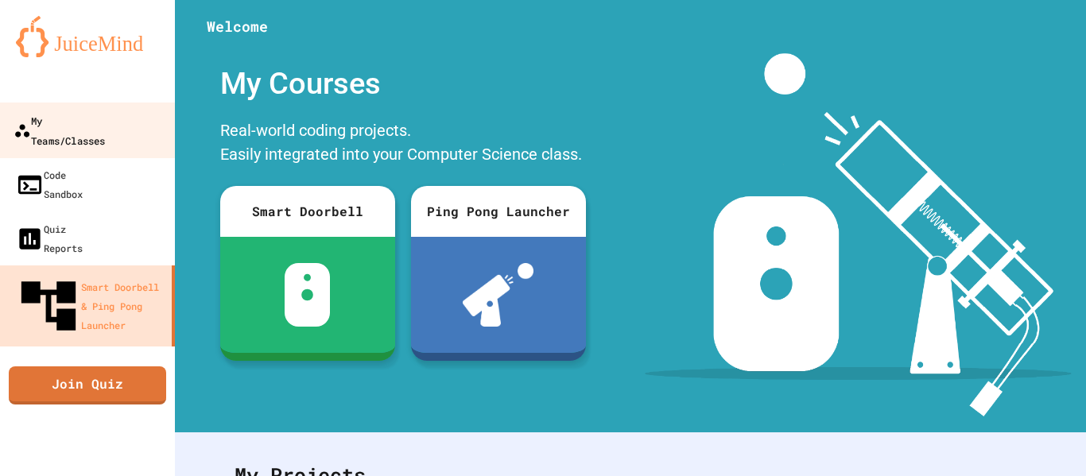
click at [90, 131] on link "My Teams/Classes" at bounding box center [88, 131] width 181 height 56
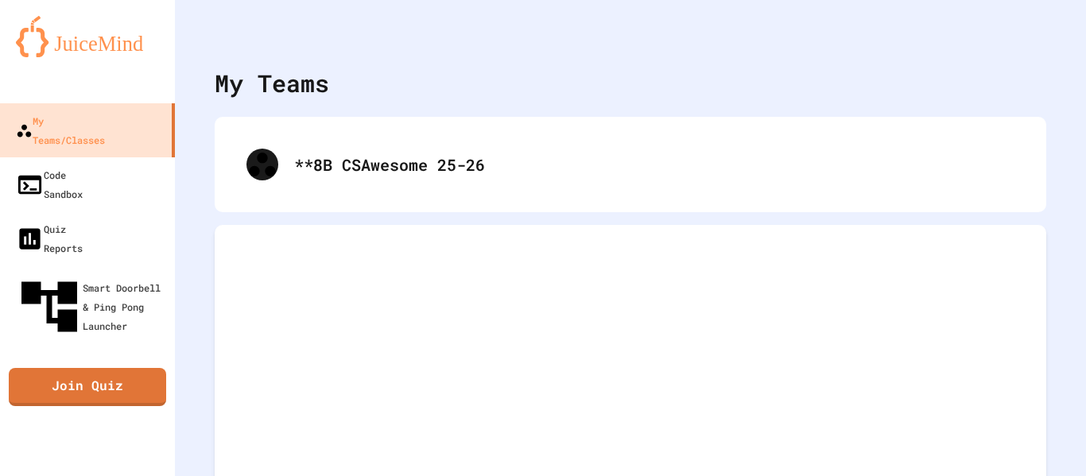
click at [338, 128] on div "**8B CSAwesome 25-26" at bounding box center [631, 164] width 832 height 95
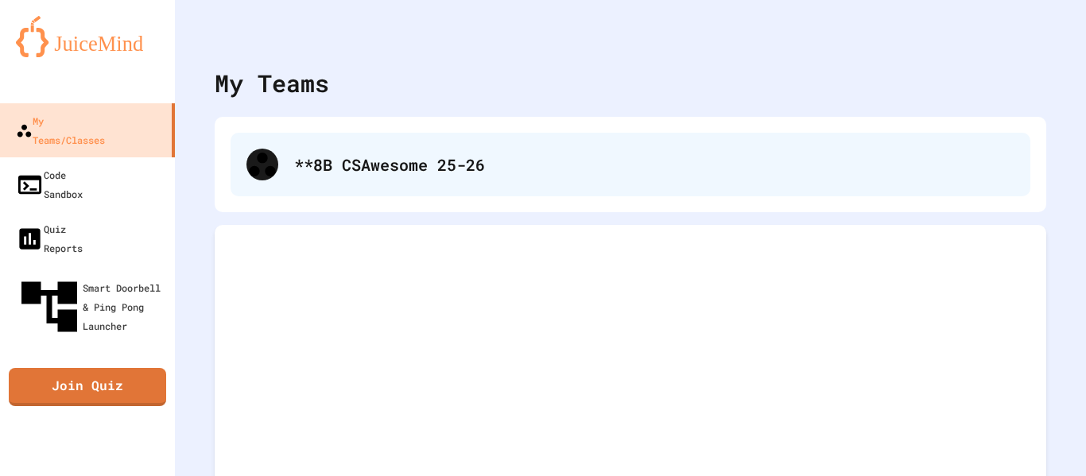
click at [338, 144] on div "**8B CSAwesome 25-26" at bounding box center [631, 165] width 800 height 64
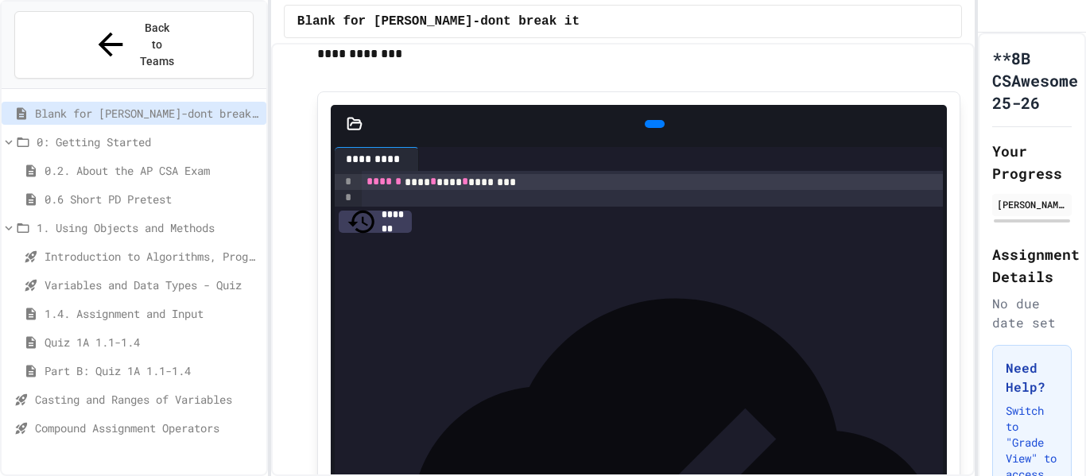
scroll to position [26, 0]
